Goal: Entertainment & Leisure: Consume media (video, audio)

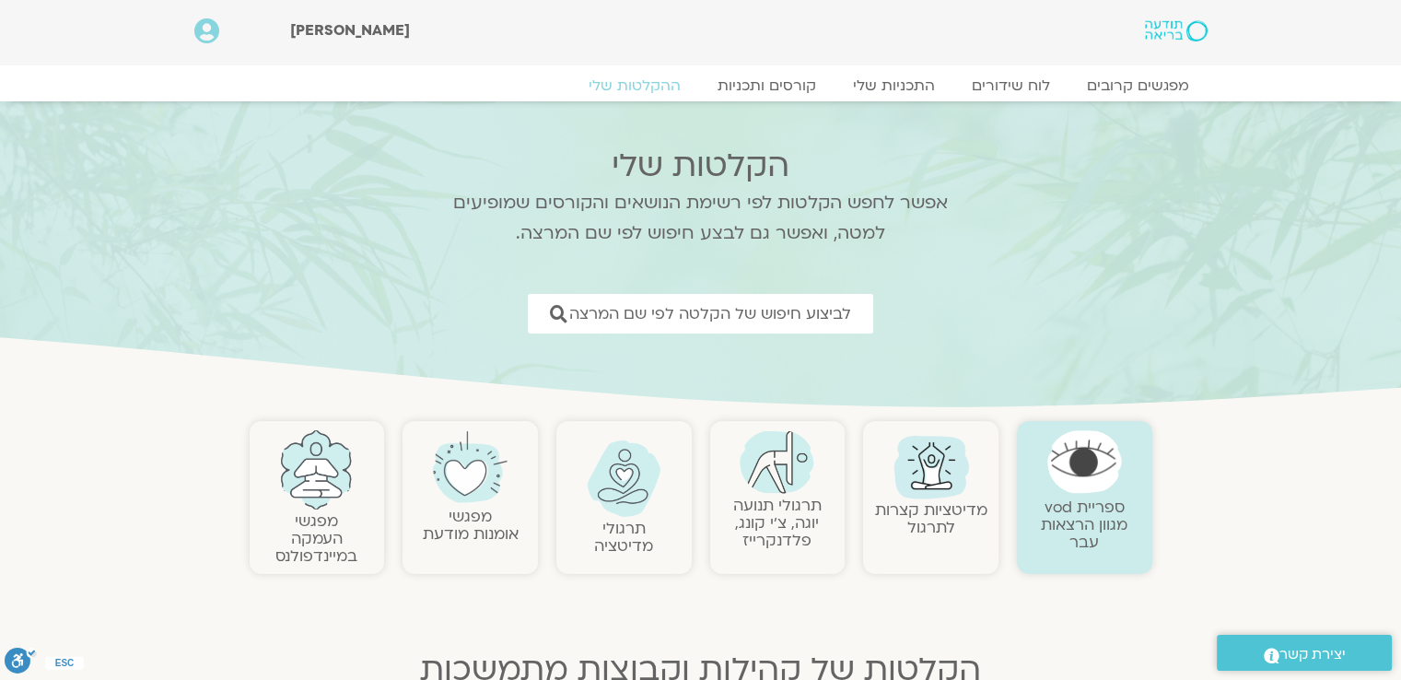
click at [799, 462] on img at bounding box center [776, 462] width 75 height 64
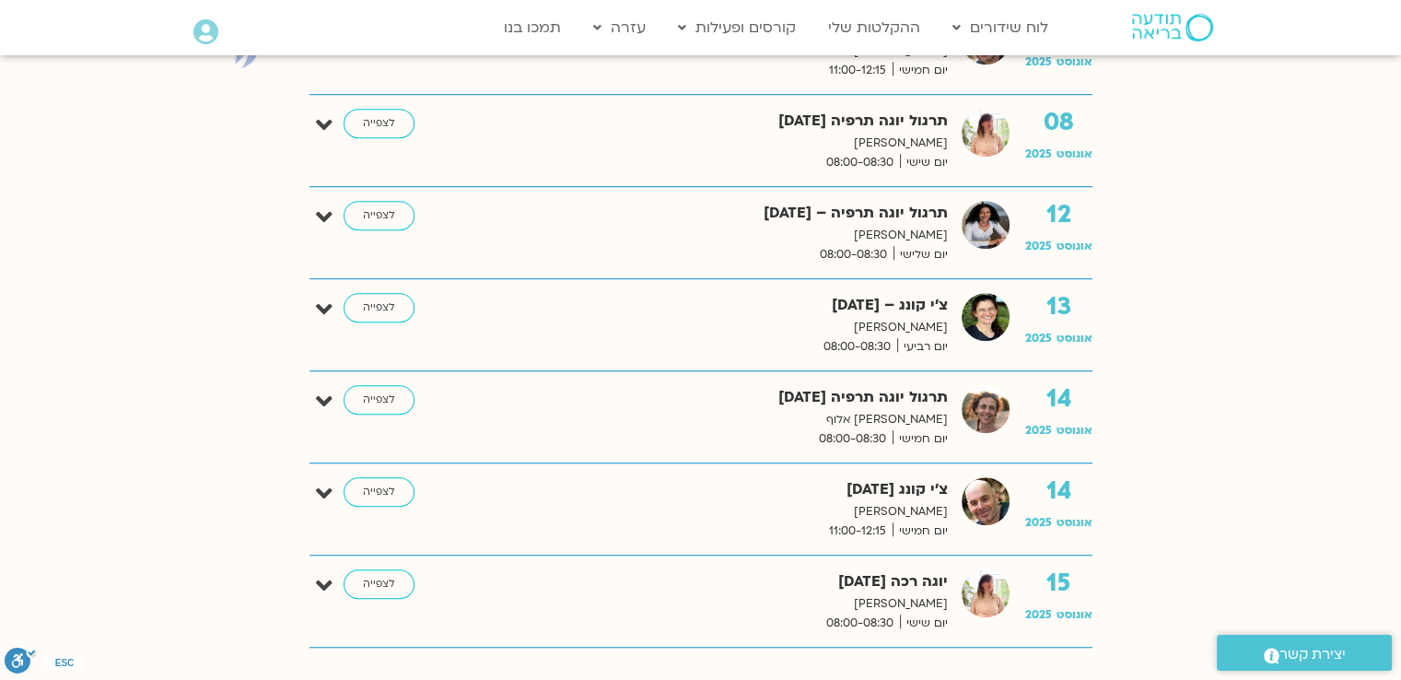
scroll to position [1381, 0]
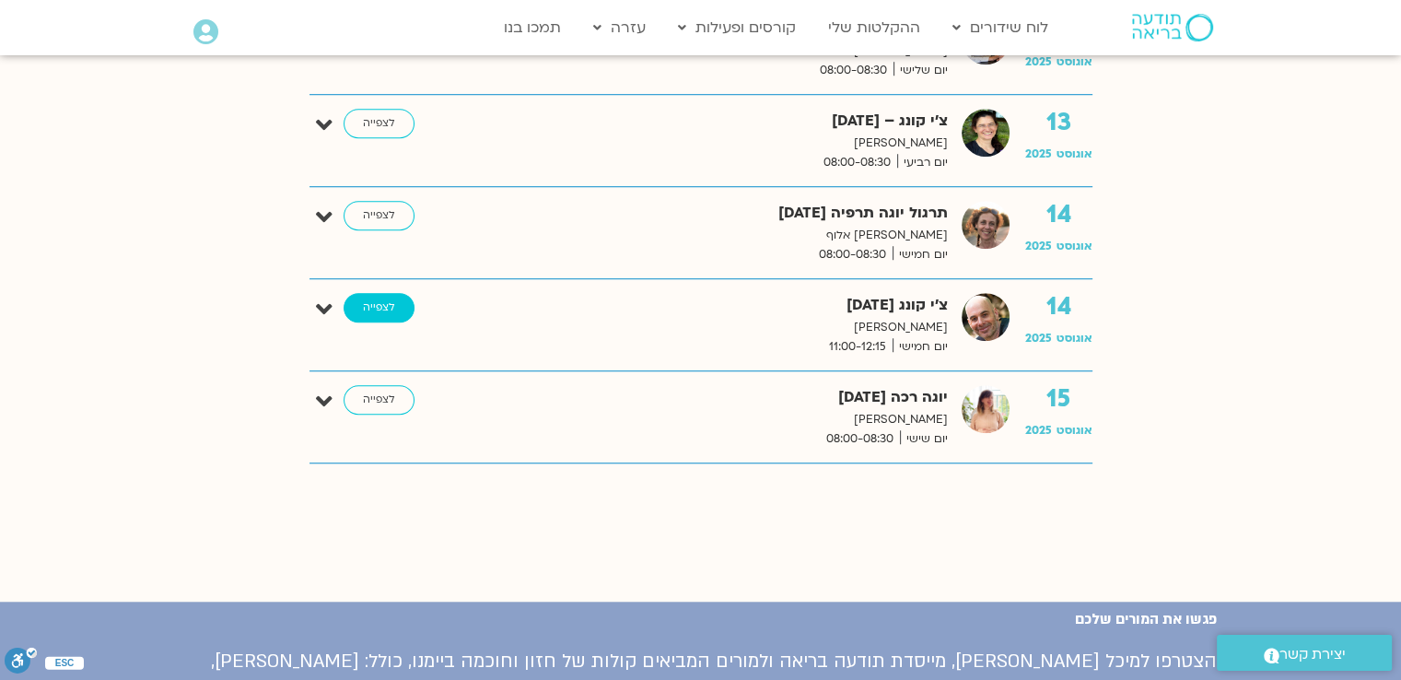
click at [366, 304] on link "לצפייה" at bounding box center [378, 307] width 71 height 29
